Goal: Navigation & Orientation: Find specific page/section

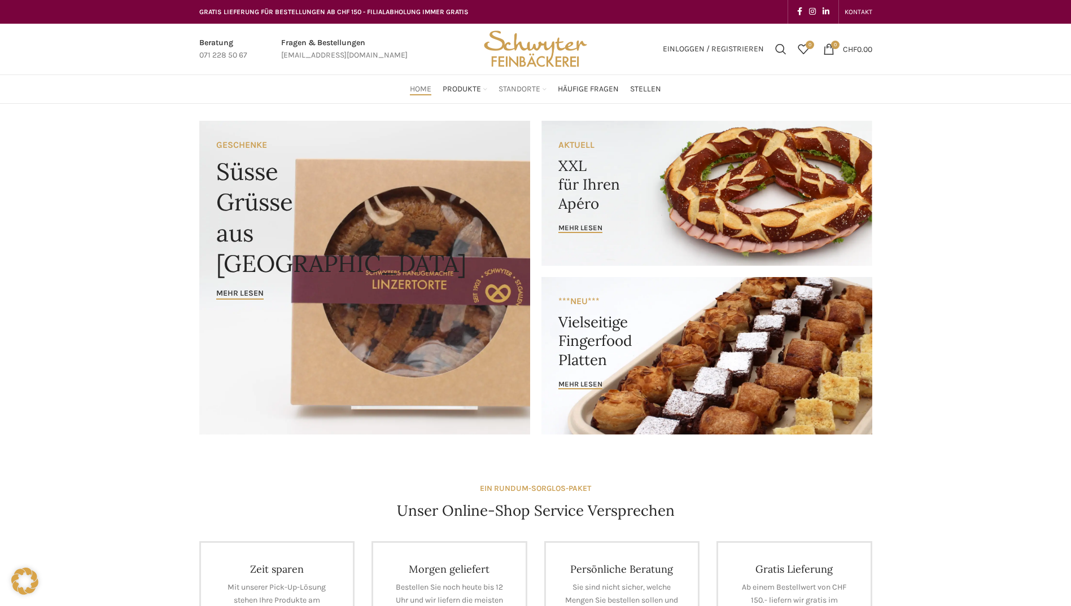
drag, startPoint x: 0, startPoint y: 0, endPoint x: 525, endPoint y: 85, distance: 531.8
click at [525, 85] on span "Standorte" at bounding box center [519, 89] width 42 height 11
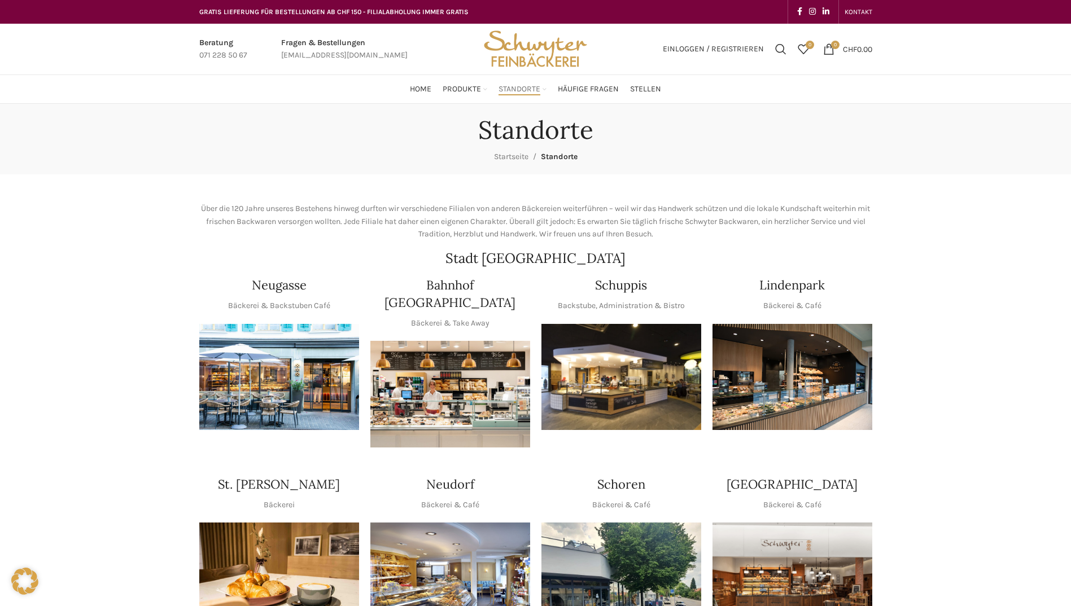
click at [799, 380] on img "1 / 1" at bounding box center [792, 377] width 160 height 107
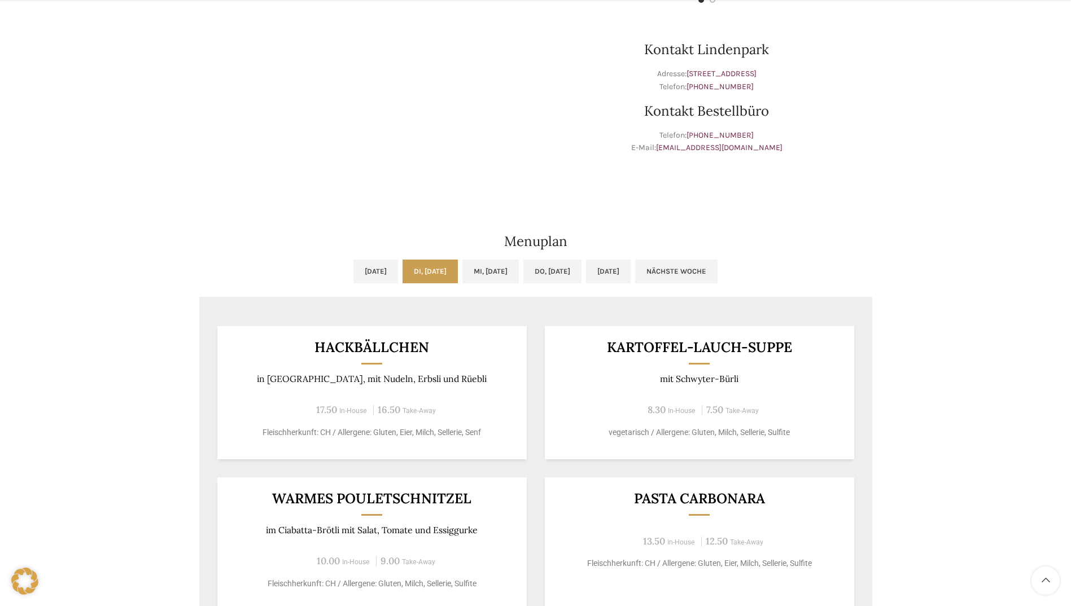
scroll to position [508, 0]
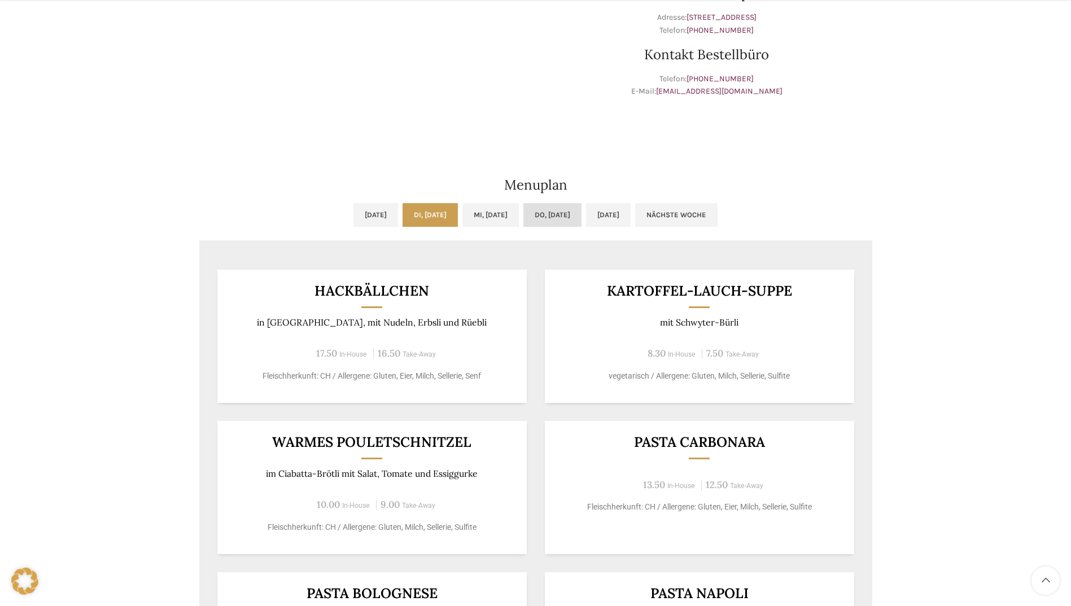
click at [581, 213] on link "Do, [DATE]" at bounding box center [552, 215] width 58 height 24
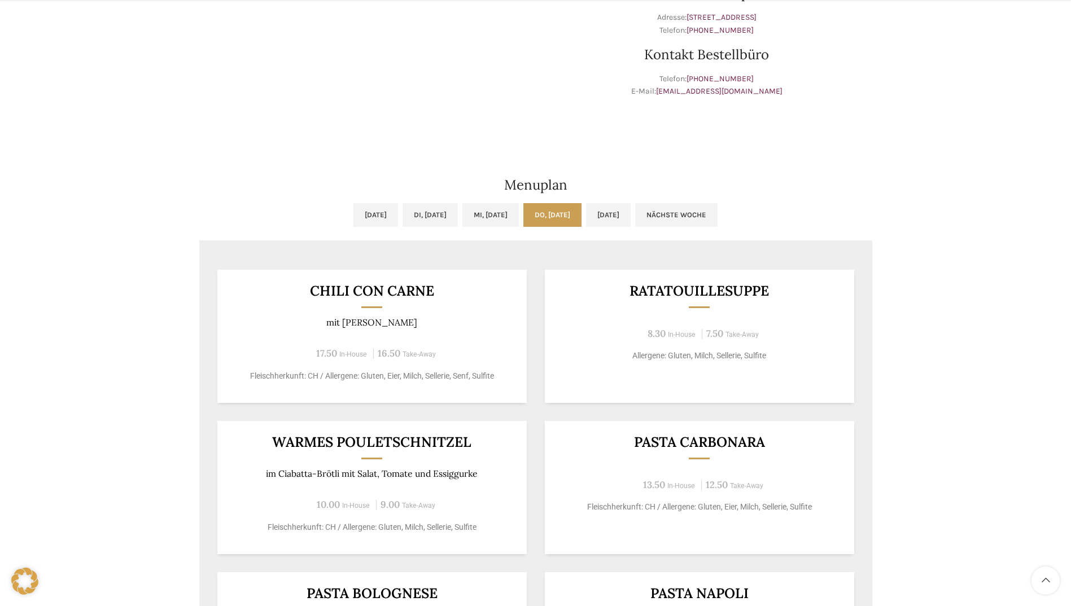
scroll to position [621, 0]
